Goal: Transaction & Acquisition: Purchase product/service

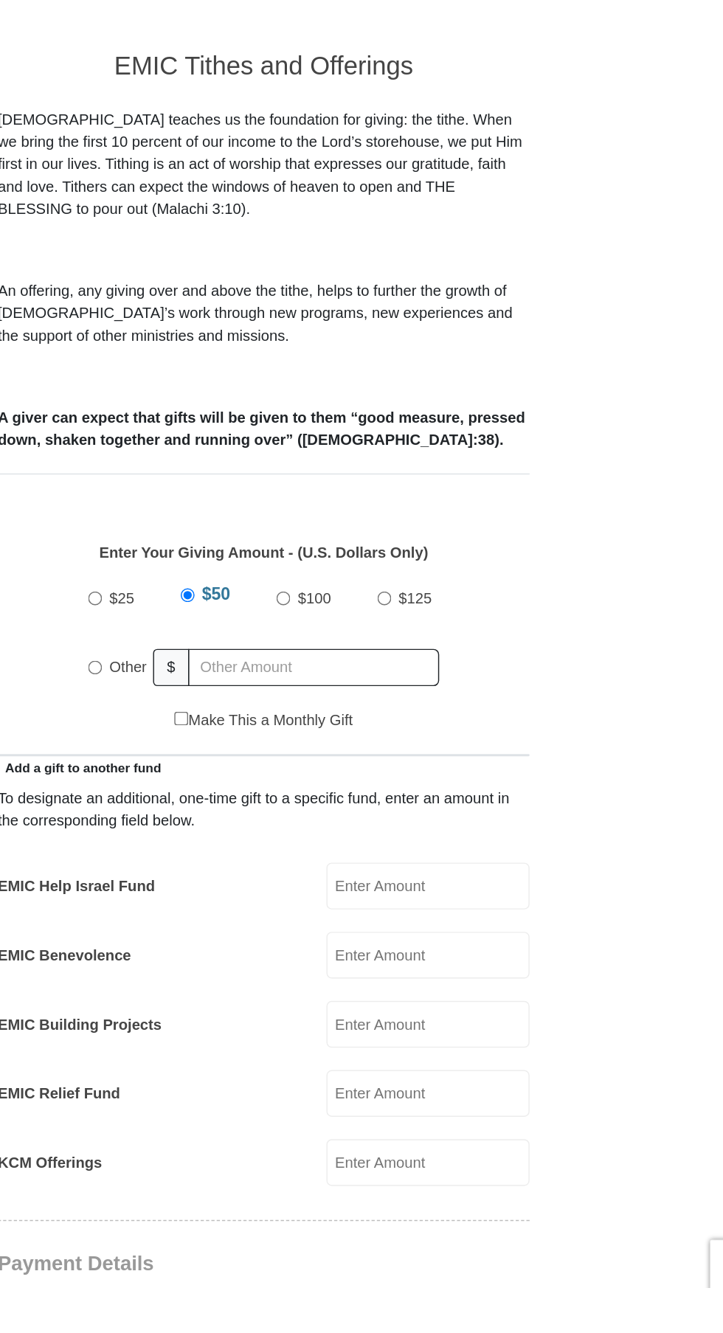
scroll to position [16, 0]
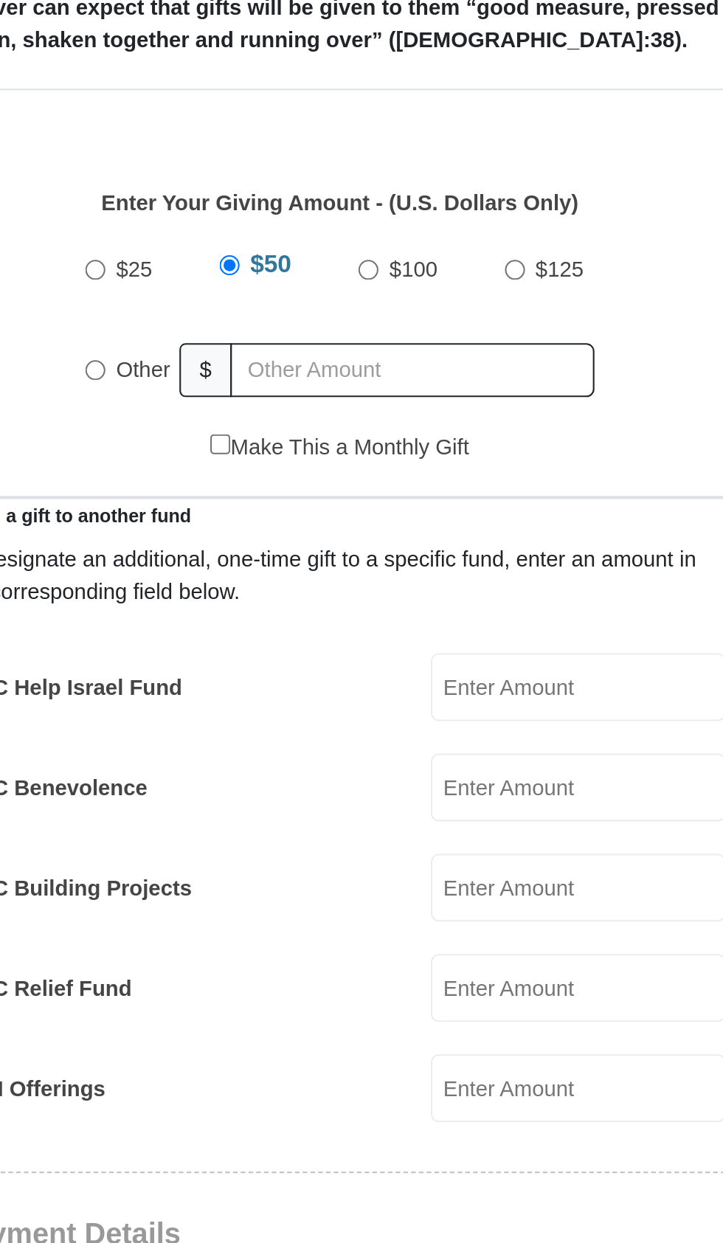
click at [440, 927] on input "EMIC Help Israel Fund" at bounding box center [475, 943] width 141 height 32
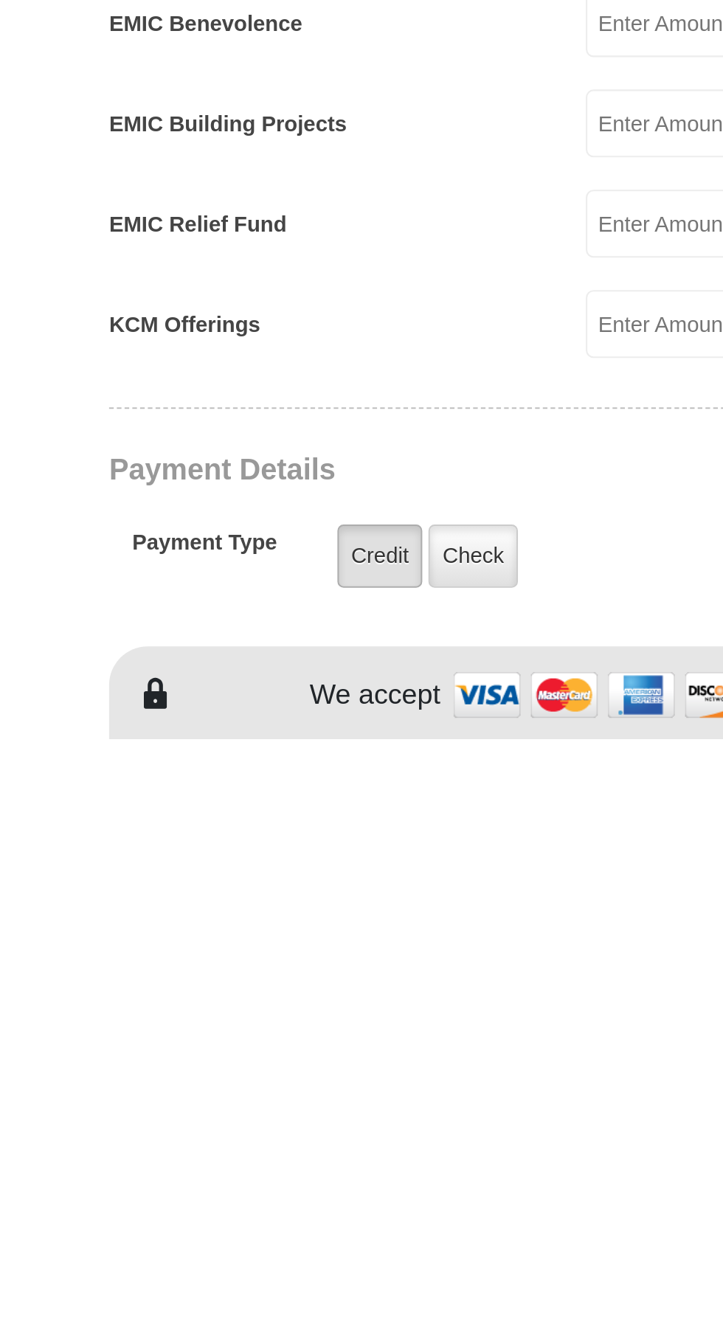
type input "10"
click at [306, 1231] on label "Credit" at bounding box center [306, 1246] width 41 height 30
click at [0, 0] on input "Credit" at bounding box center [0, 0] width 0 height 0
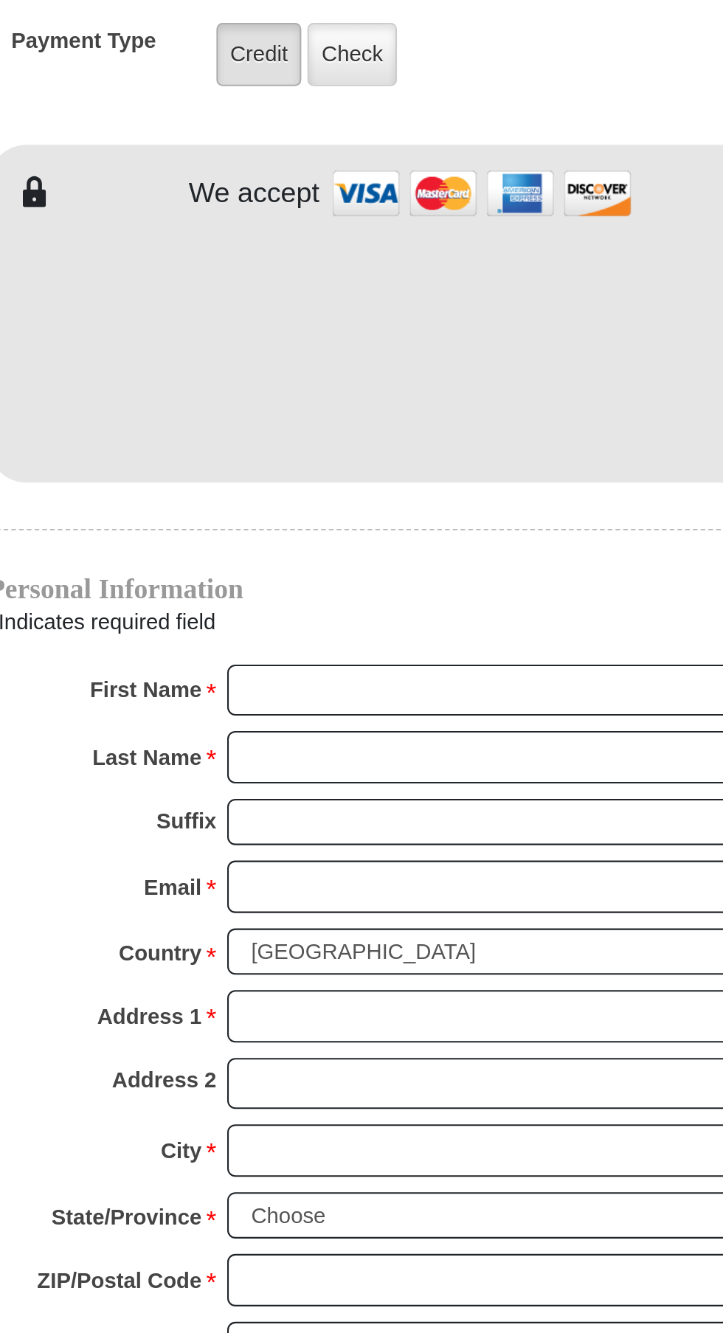
scroll to position [689, 0]
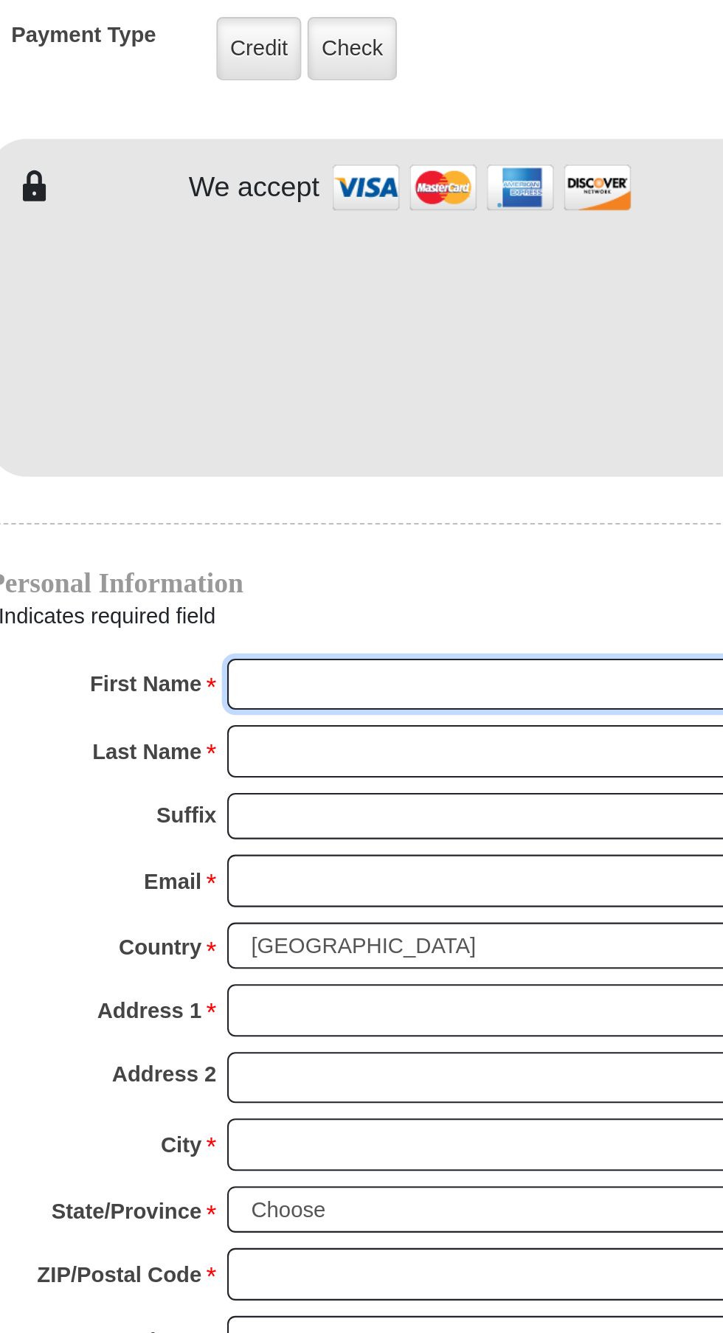
click at [351, 865] on input "First Name *" at bounding box center [418, 877] width 255 height 25
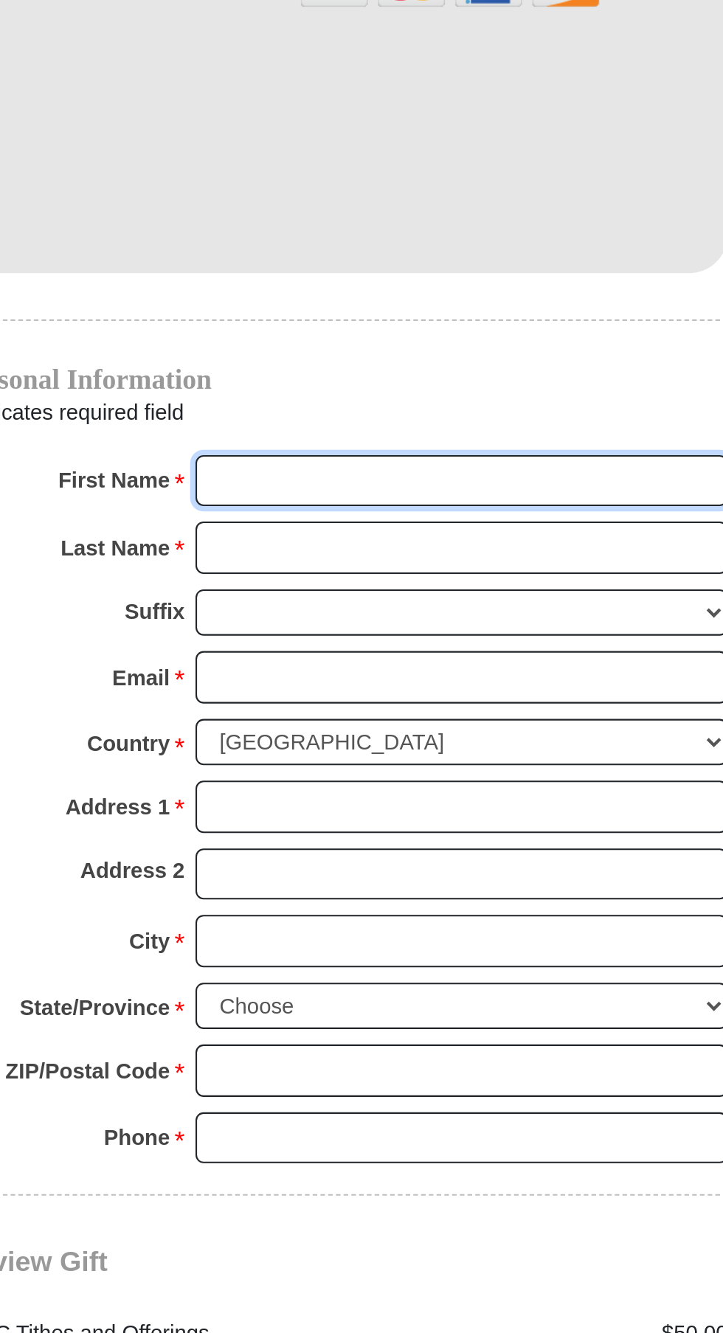
click at [344, 865] on input "First Name *" at bounding box center [418, 877] width 255 height 25
type input "[PERSON_NAME]"
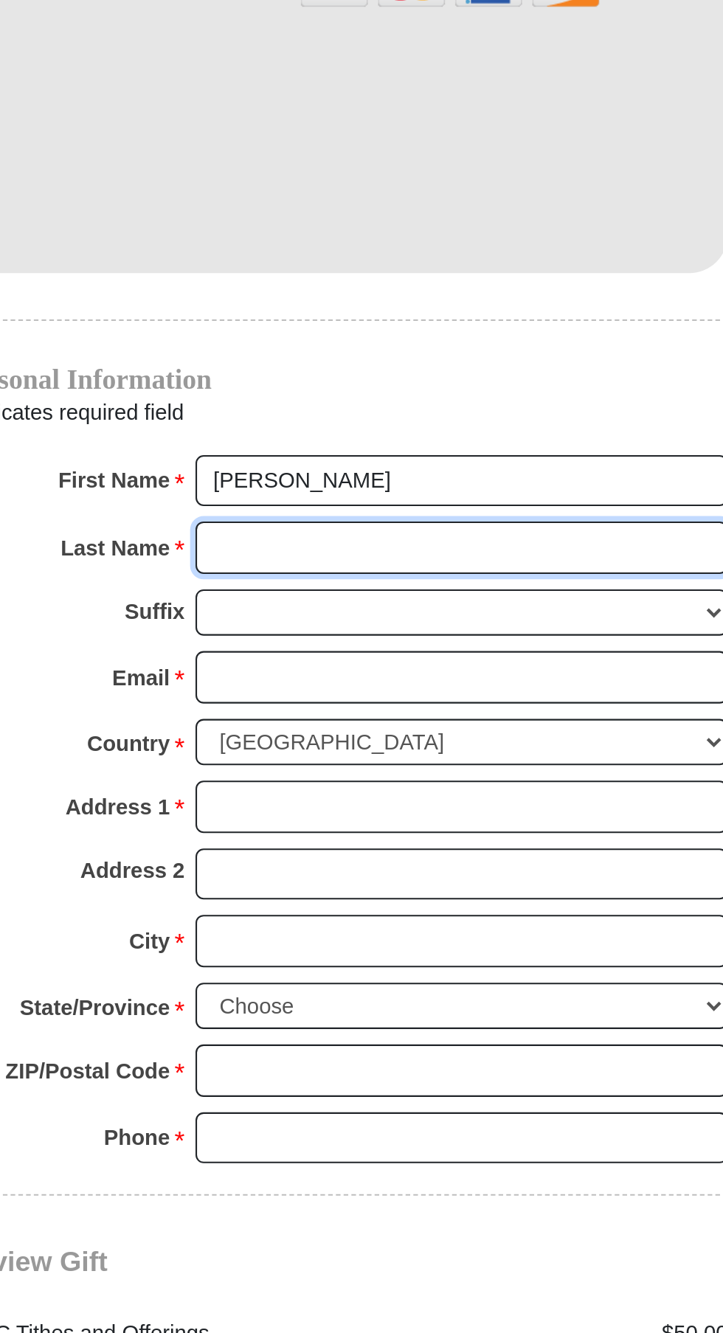
click at [351, 897] on input "Last Name *" at bounding box center [418, 909] width 255 height 25
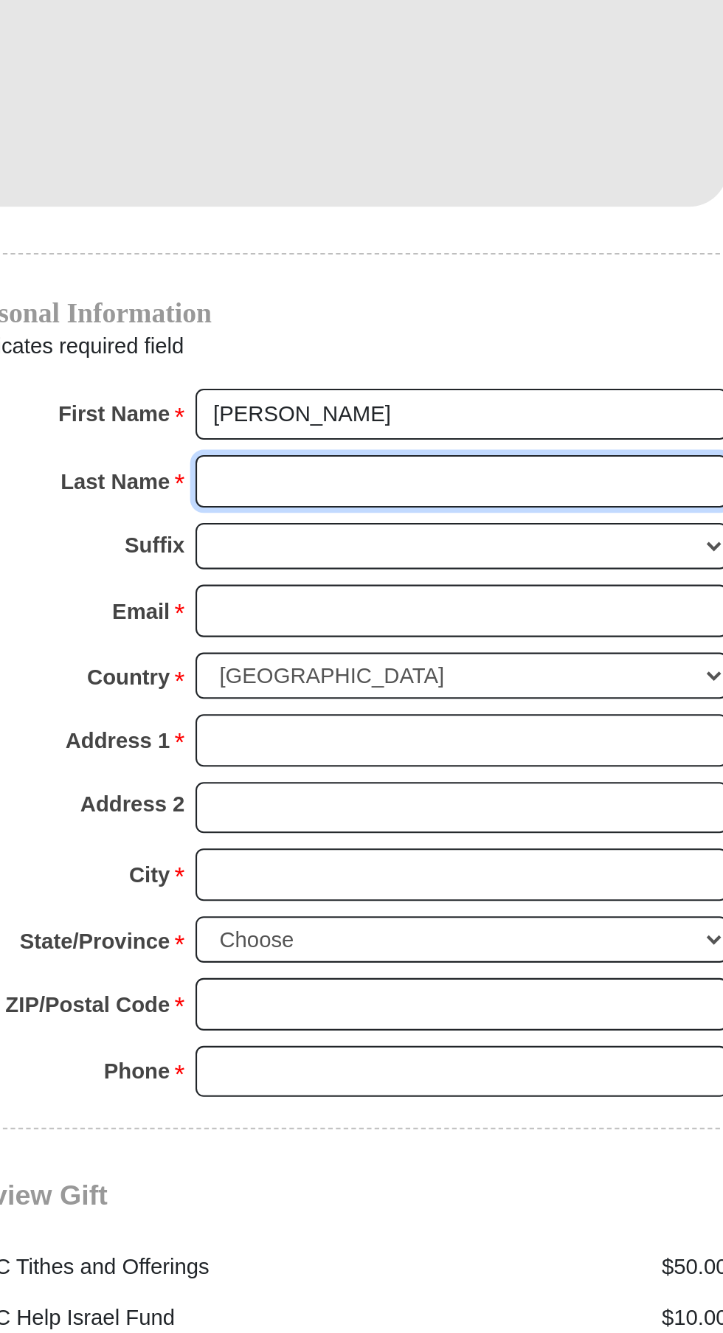
click at [342, 897] on input "Last Name *" at bounding box center [418, 909] width 255 height 25
type input "[PERSON_NAME]"
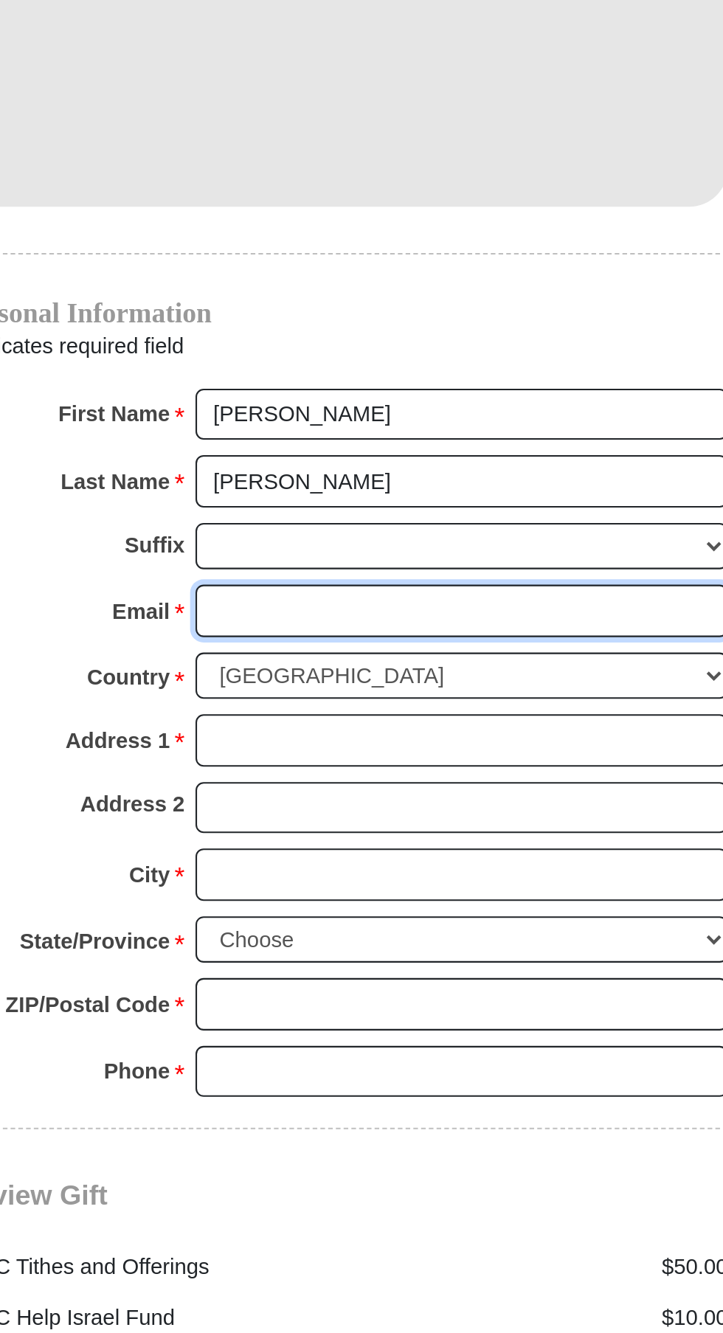
click at [365, 959] on input "Email *" at bounding box center [418, 971] width 255 height 25
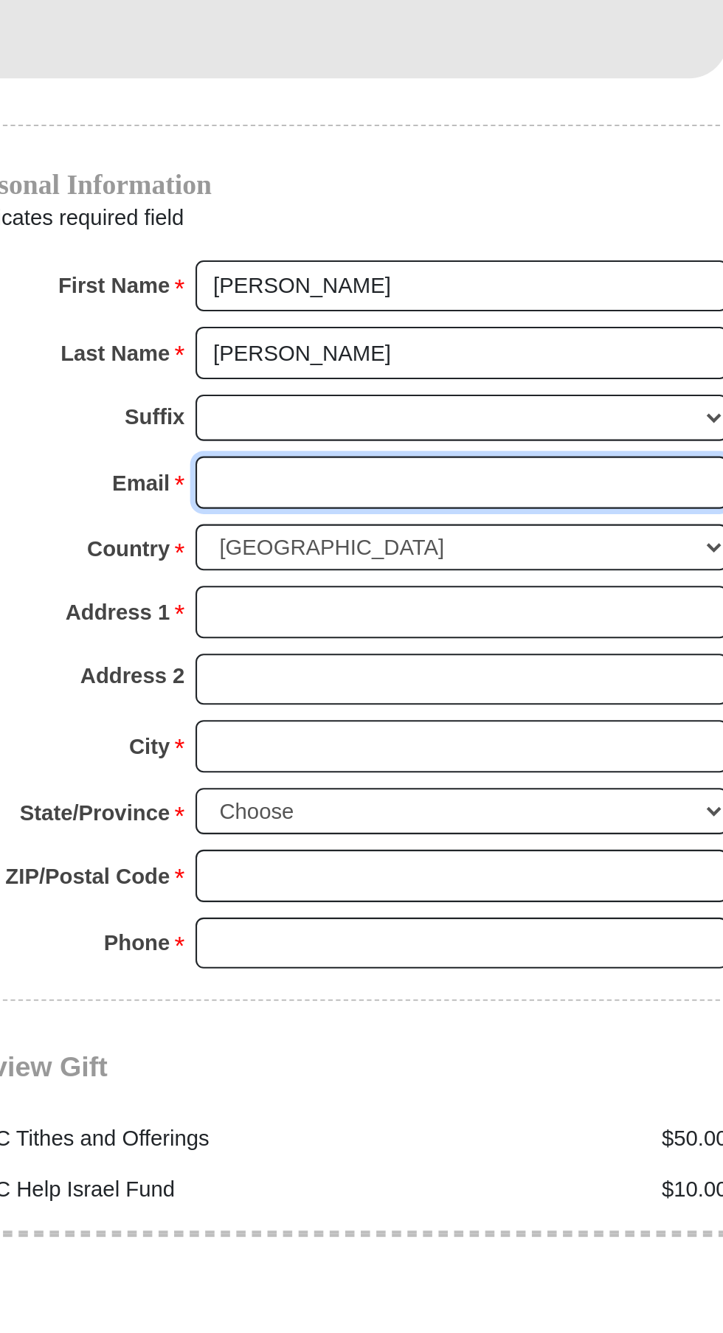
click at [358, 959] on input "Email *" at bounding box center [418, 971] width 255 height 25
type input "[EMAIL_ADDRESS][DOMAIN_NAME]"
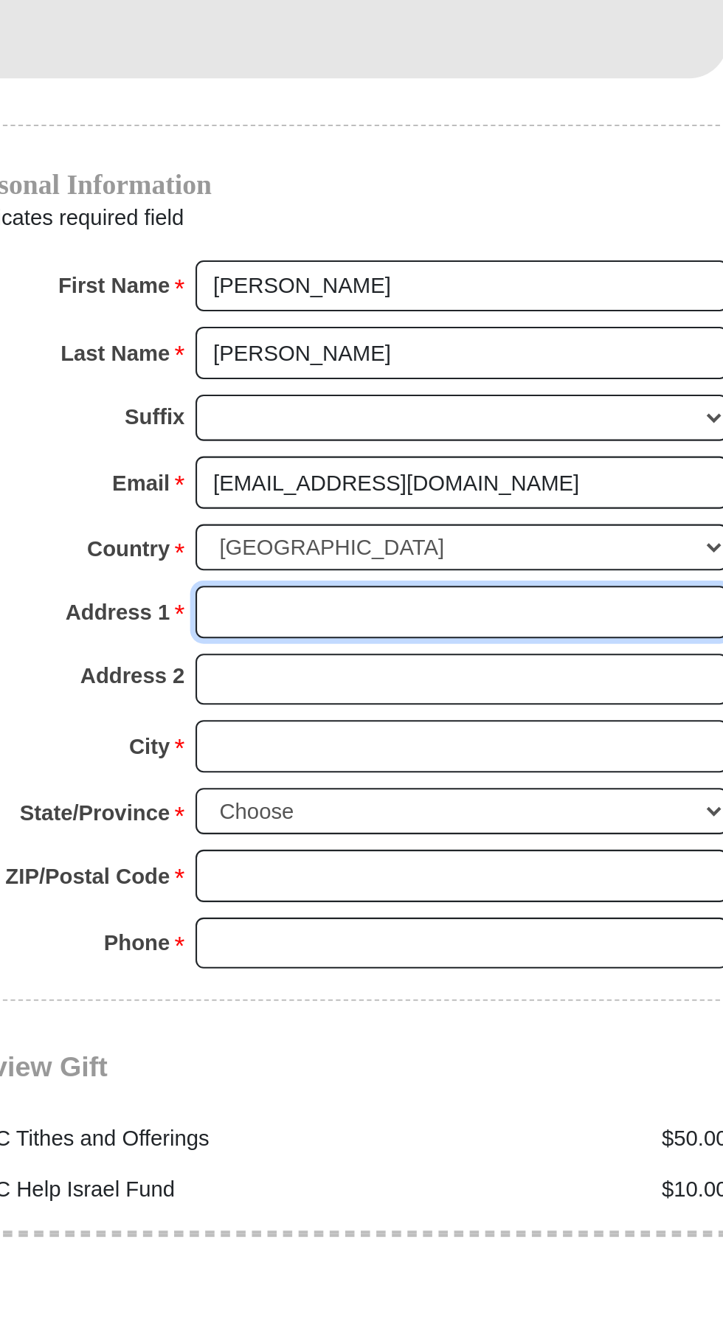
click at [363, 1021] on input "Address 1 *" at bounding box center [418, 1033] width 255 height 25
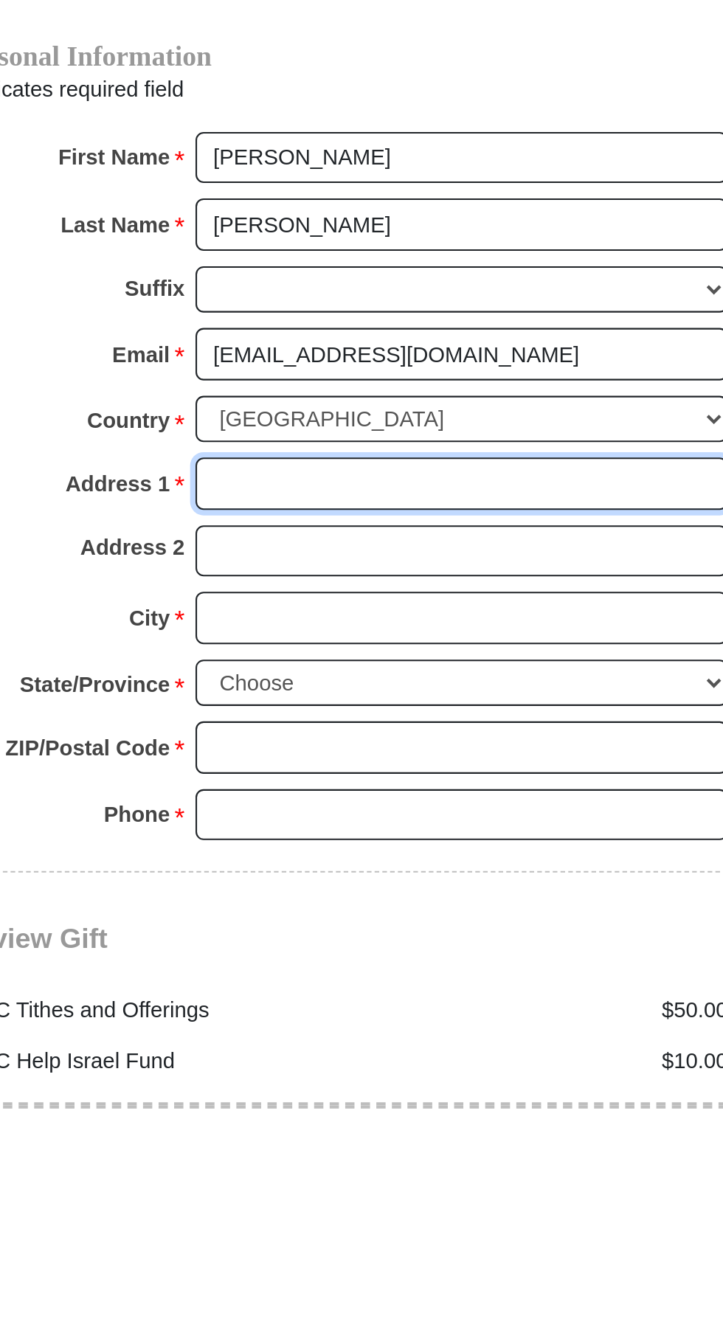
click at [363, 1021] on input "Address 1 *" at bounding box center [418, 1033] width 255 height 25
type input "[DOMAIN_NAME] 1064"
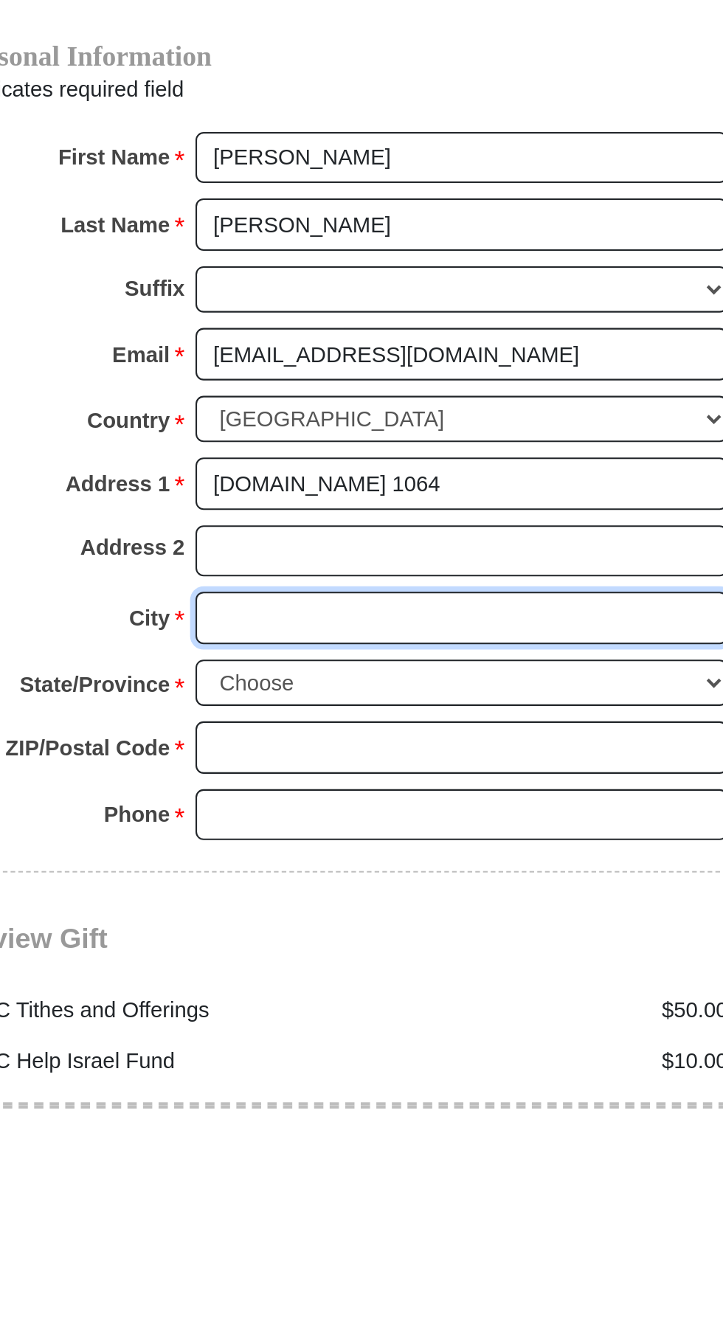
click at [345, 1085] on input "City *" at bounding box center [418, 1097] width 255 height 25
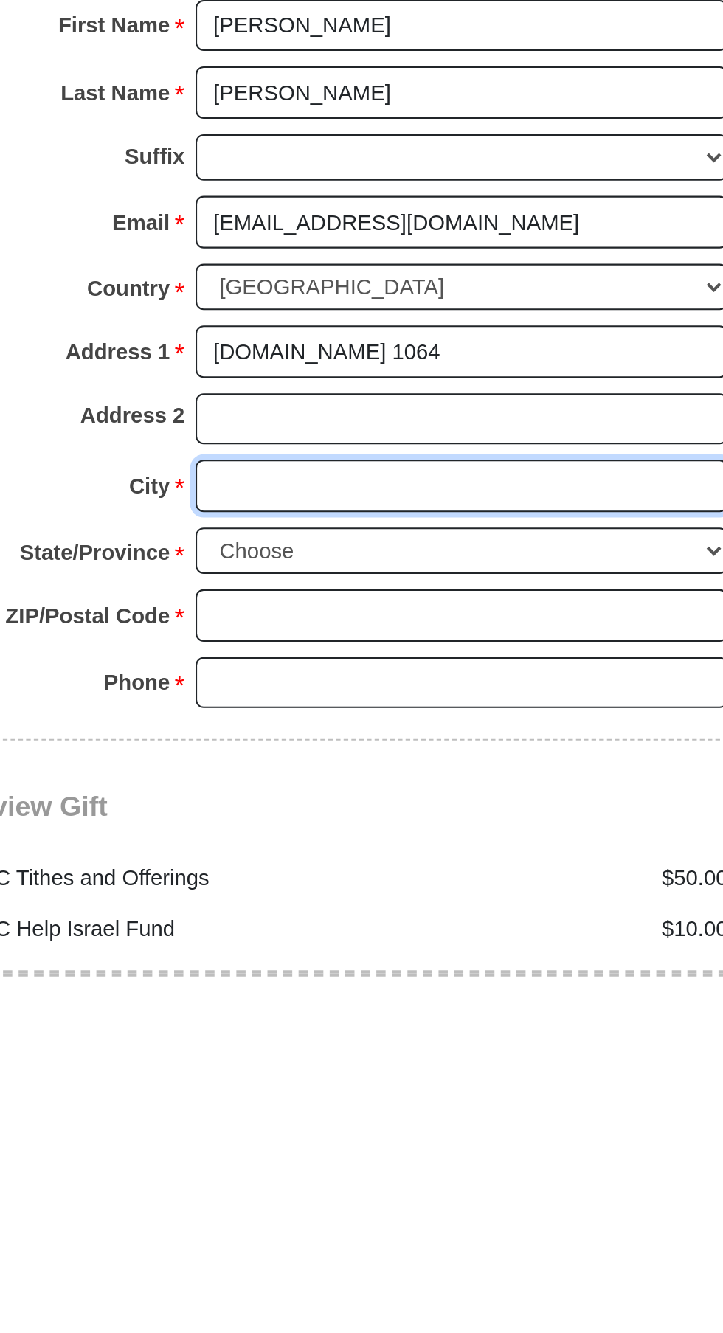
click at [354, 1085] on input "City *" at bounding box center [418, 1097] width 255 height 25
type input "[PERSON_NAME]"
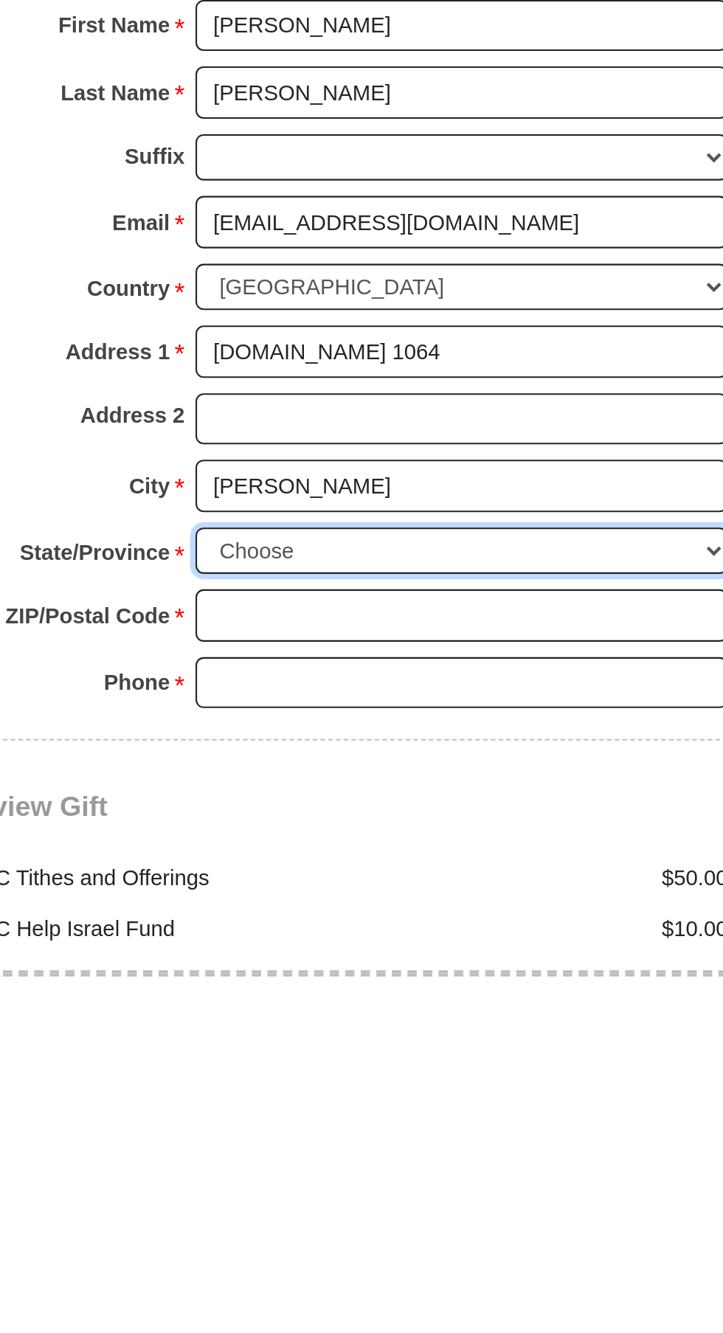
click at [367, 1117] on select "Choose [US_STATE] [US_STATE] [US_STATE] [US_STATE] [US_STATE] Armed Forces Amer…" at bounding box center [418, 1128] width 255 height 23
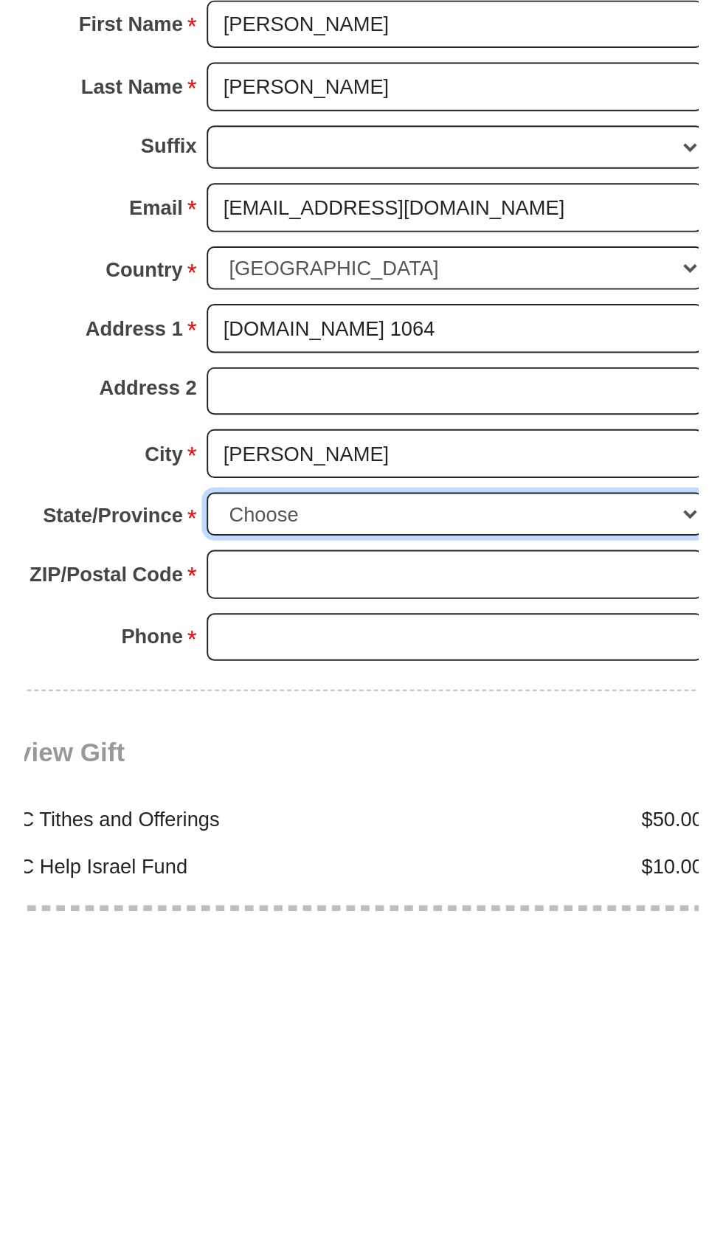
scroll to position [690, 0]
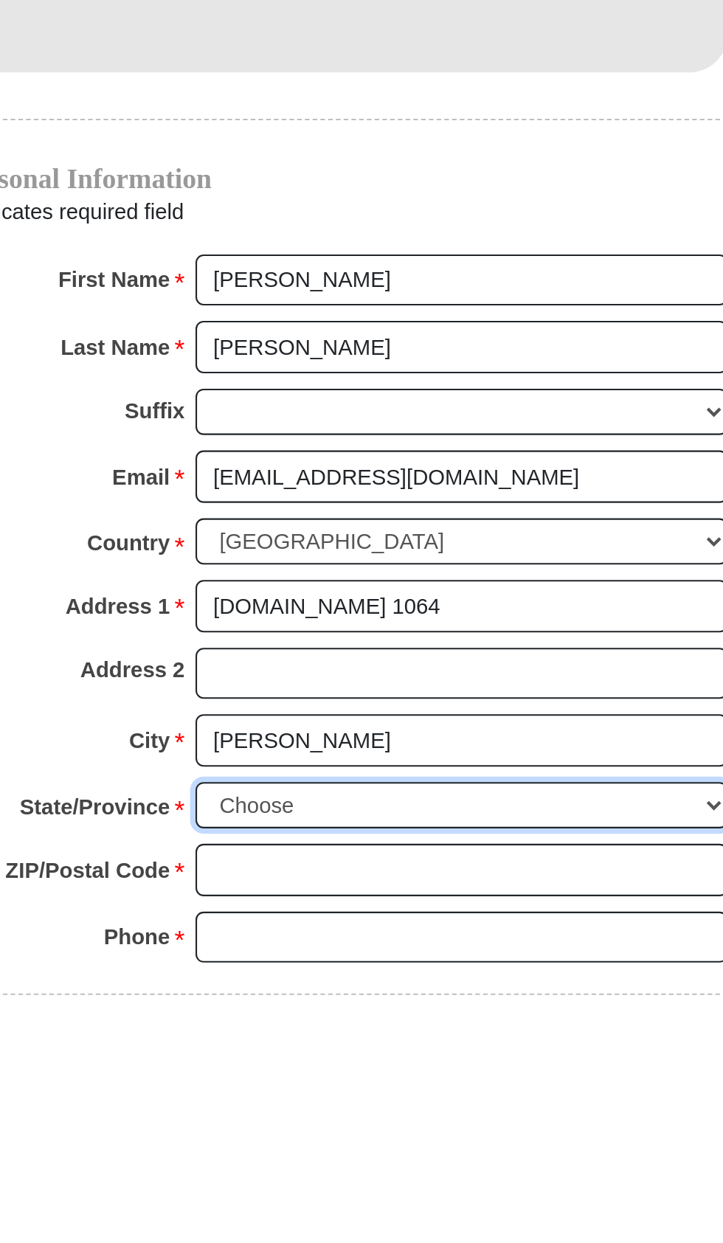
select select "LA"
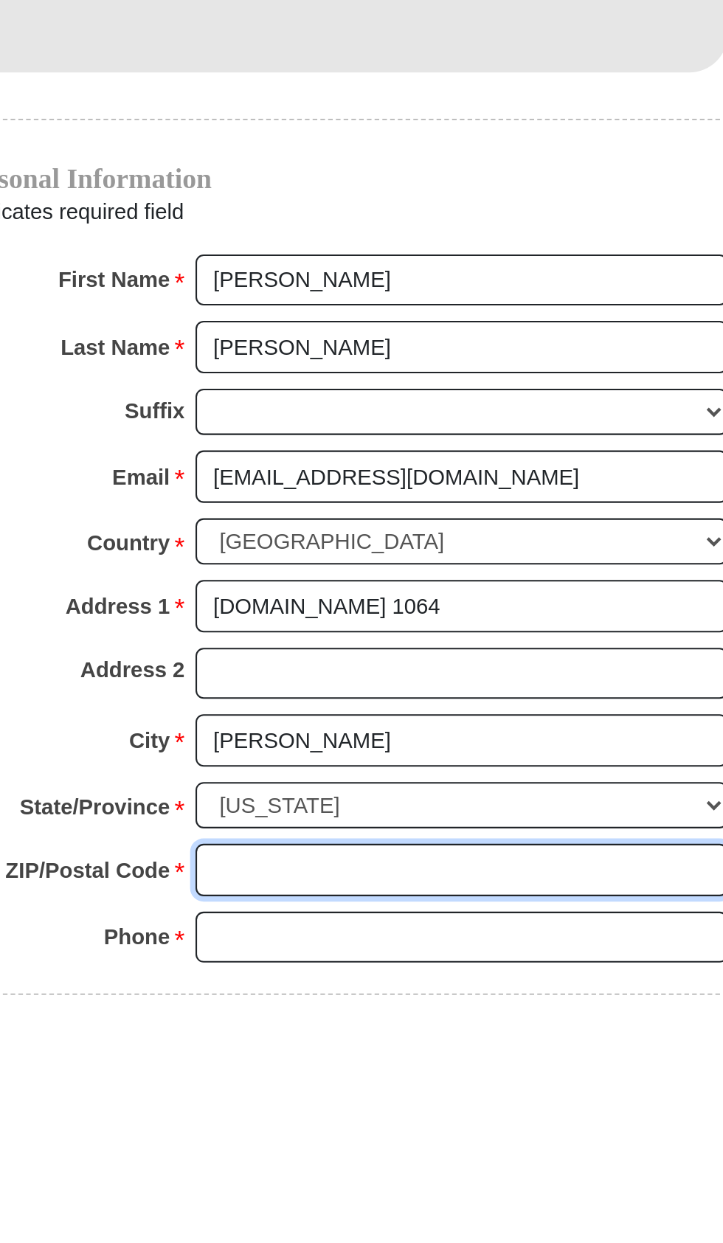
click at [363, 1146] on input "ZIP/Postal Code *" at bounding box center [418, 1158] width 255 height 25
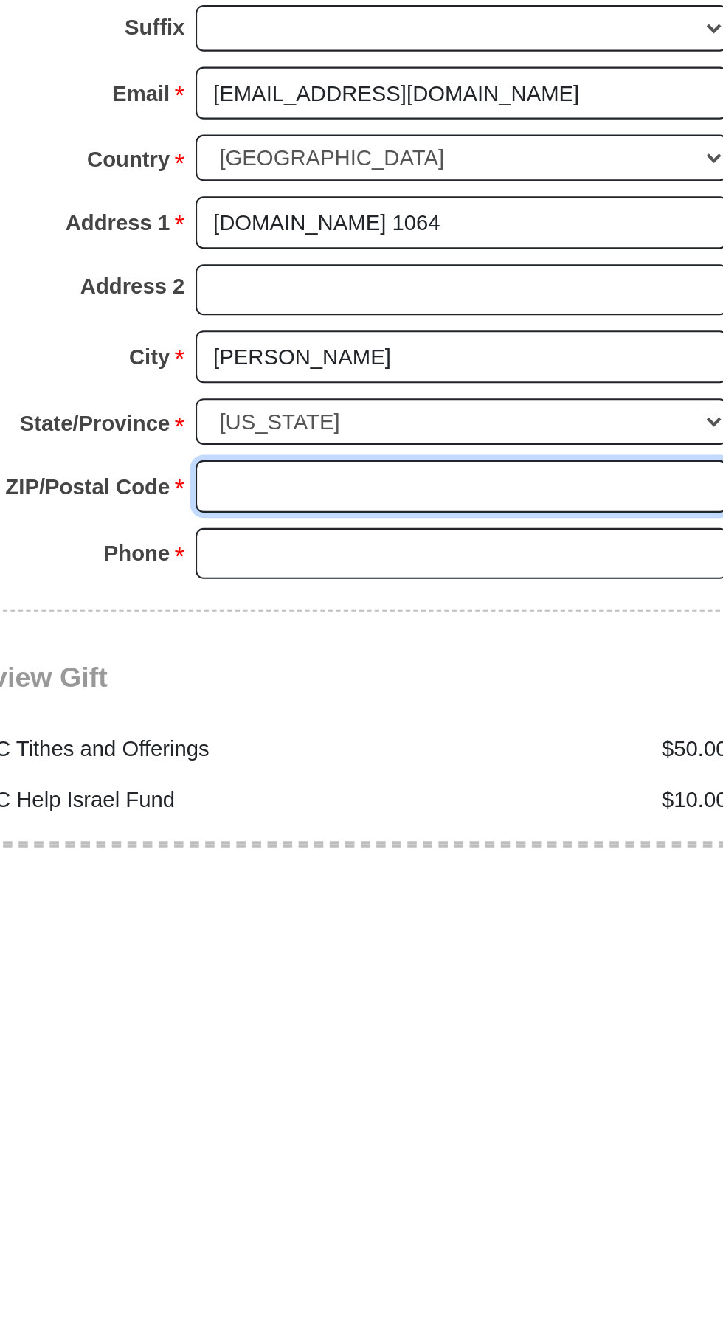
click at [353, 1146] on input "ZIP/Postal Code *" at bounding box center [418, 1158] width 255 height 25
type input "70546"
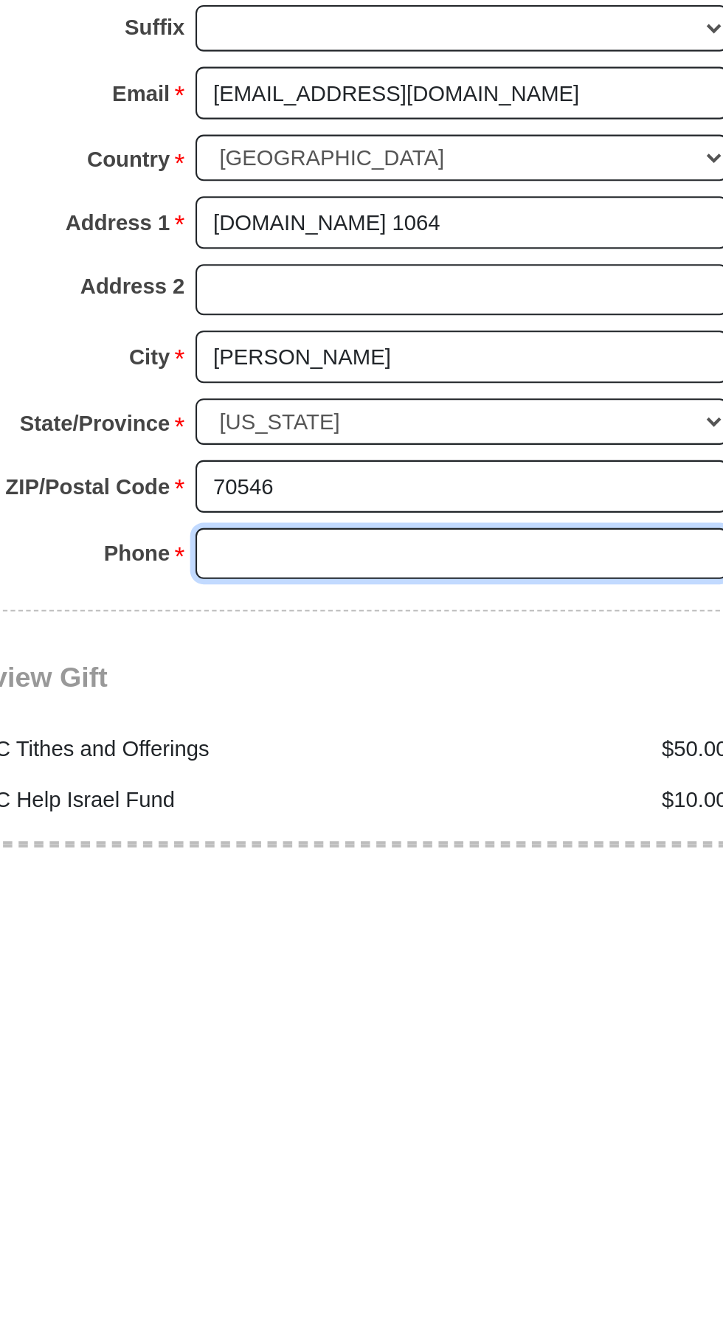
click at [369, 1178] on input "Phone * *" at bounding box center [418, 1190] width 255 height 25
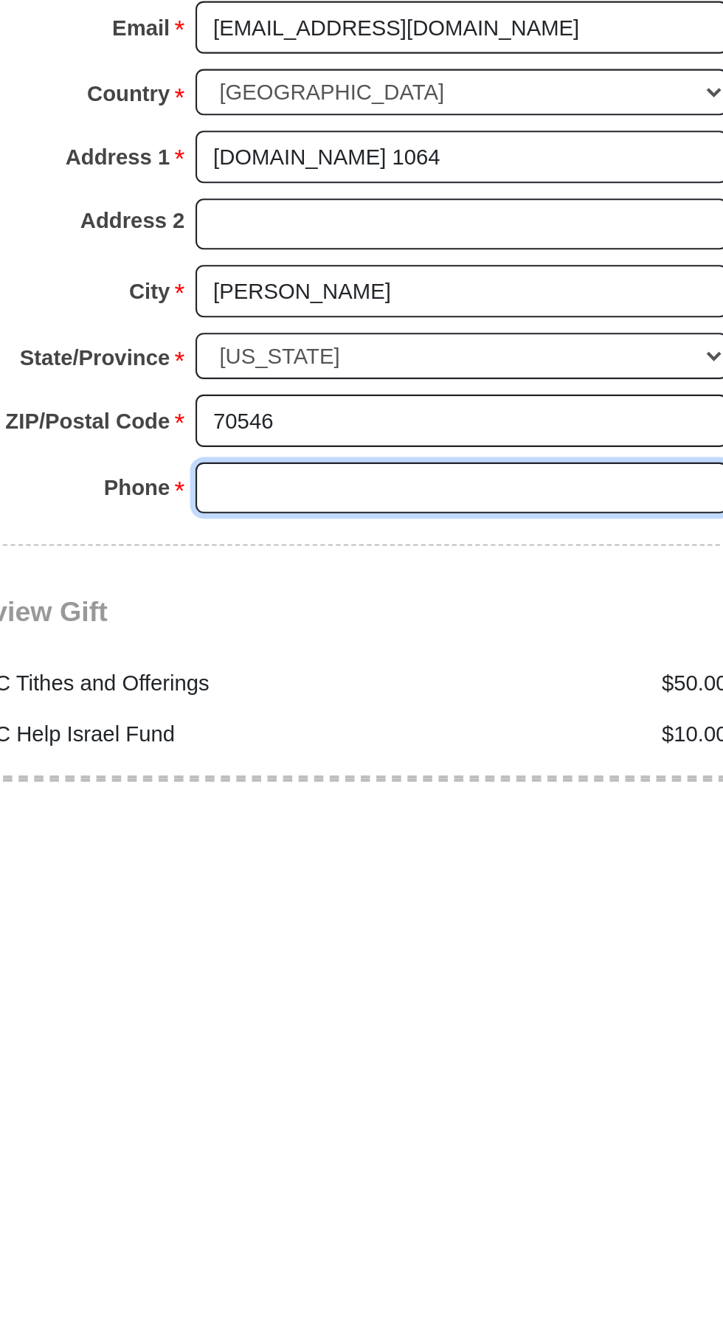
click at [371, 1178] on input "Phone * *" at bounding box center [418, 1190] width 255 height 25
type input "3374850176"
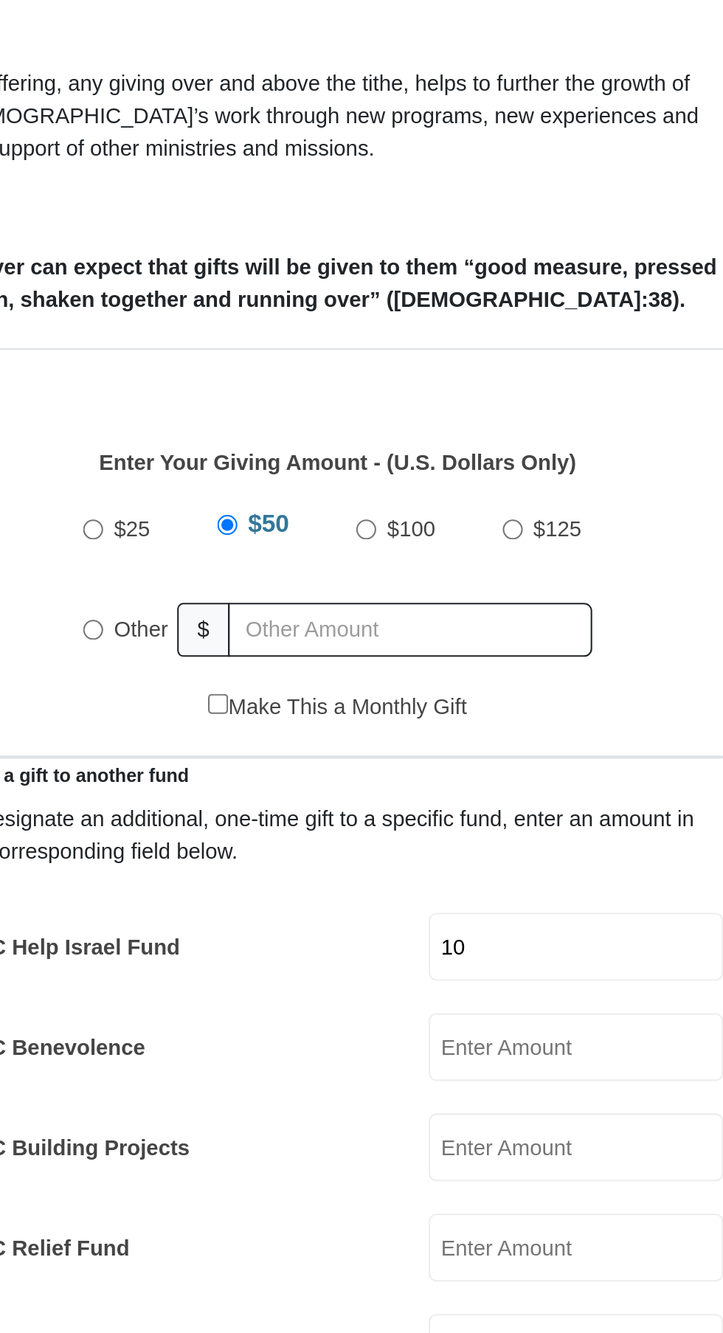
scroll to position [504, 0]
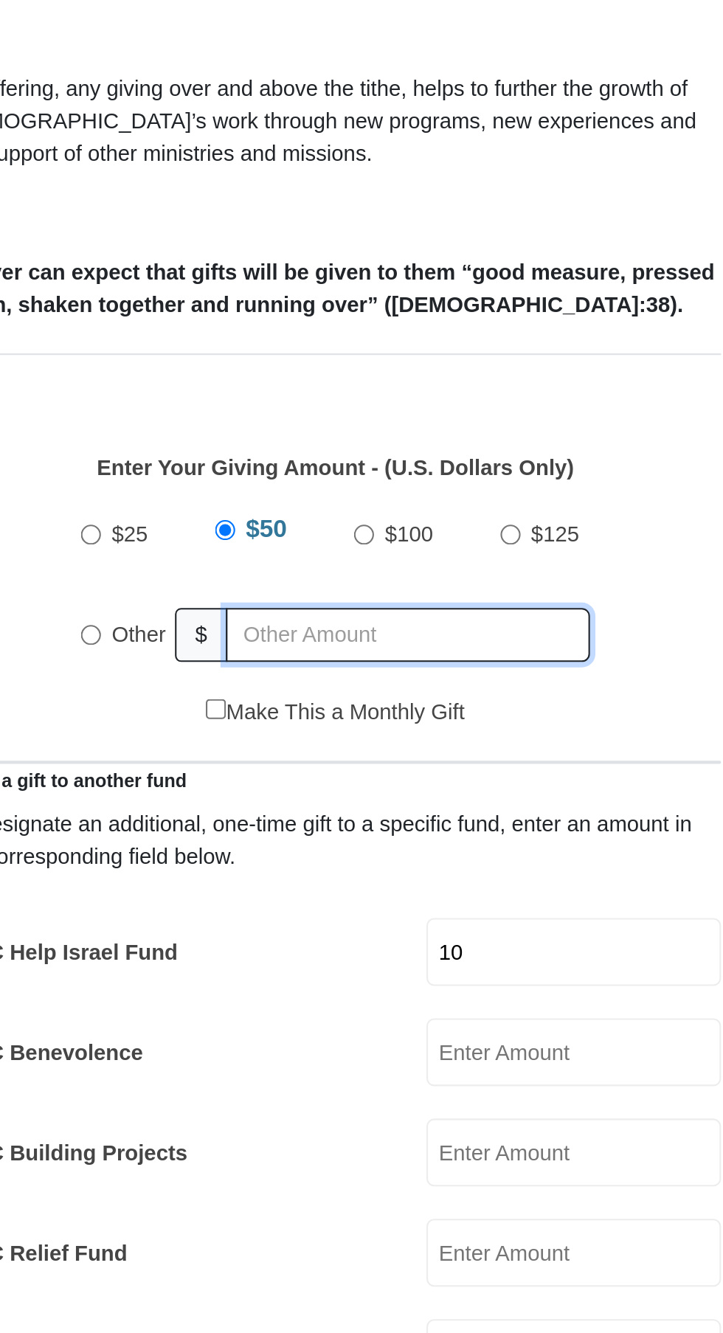
click at [400, 291] on input "text" at bounding box center [396, 304] width 174 height 26
radio input "true"
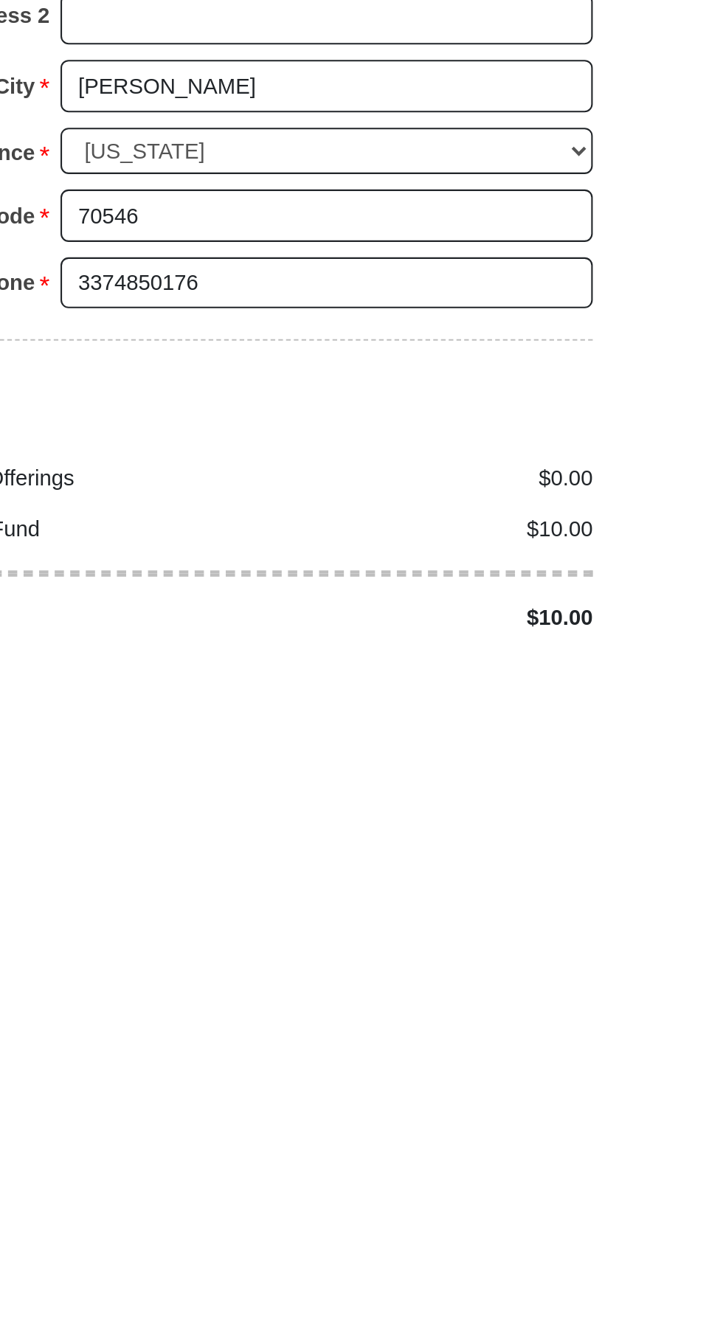
scroll to position [725, 0]
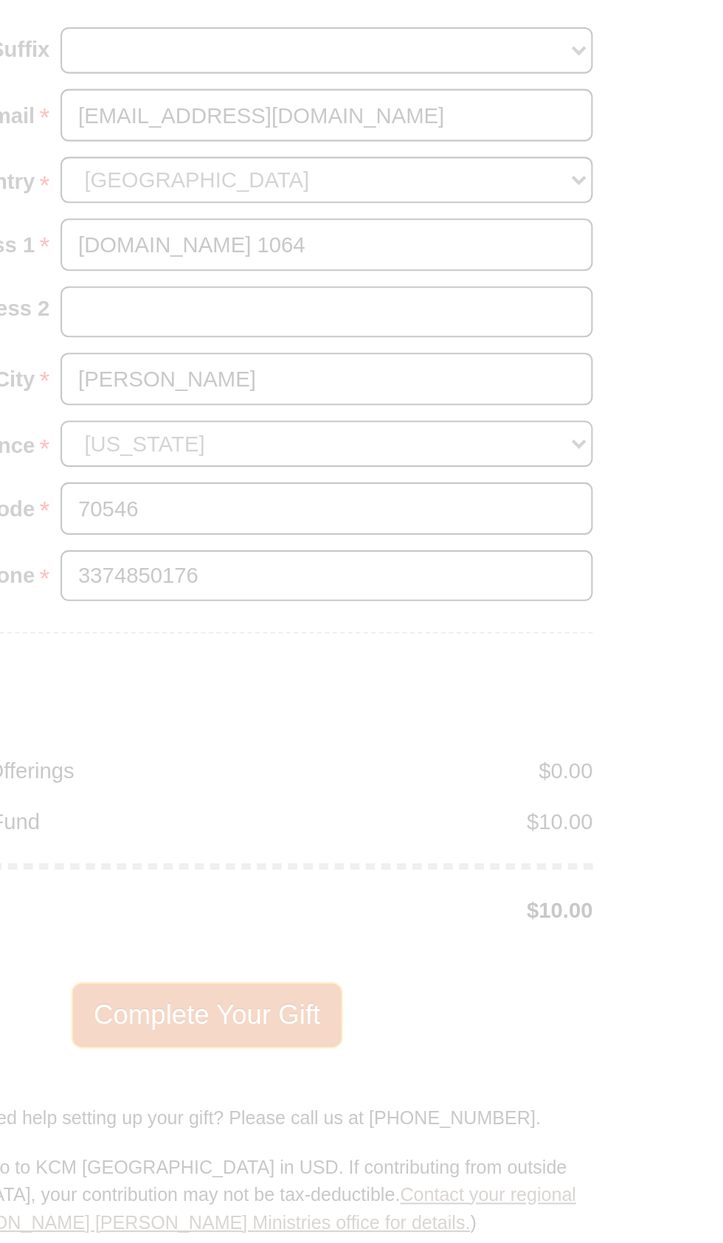
scroll to position [957, 0]
